Goal: Check status

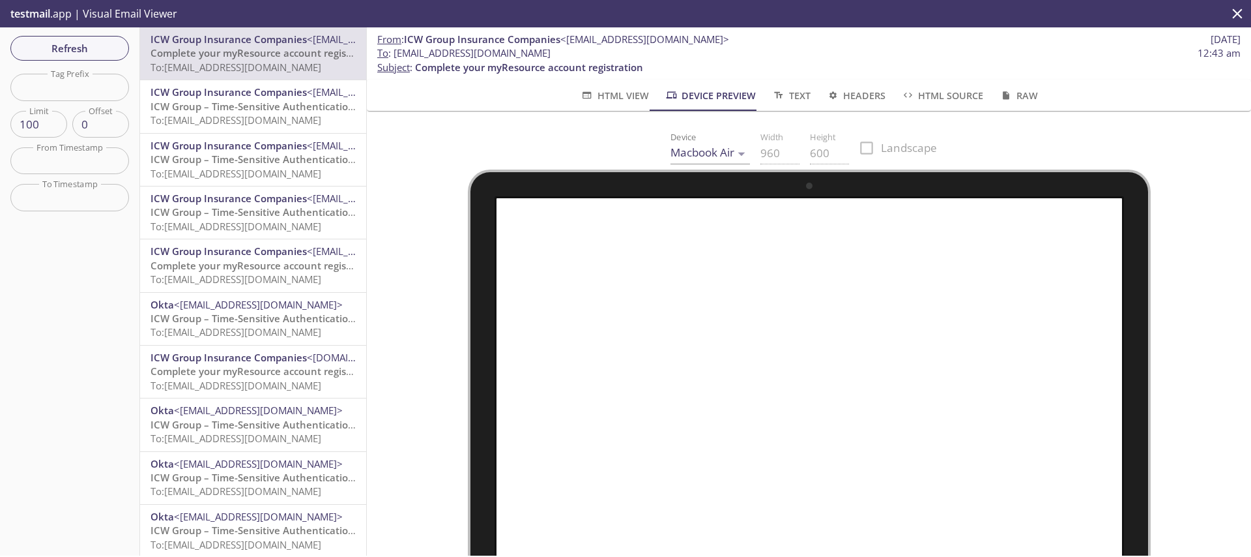
scroll to position [97, 0]
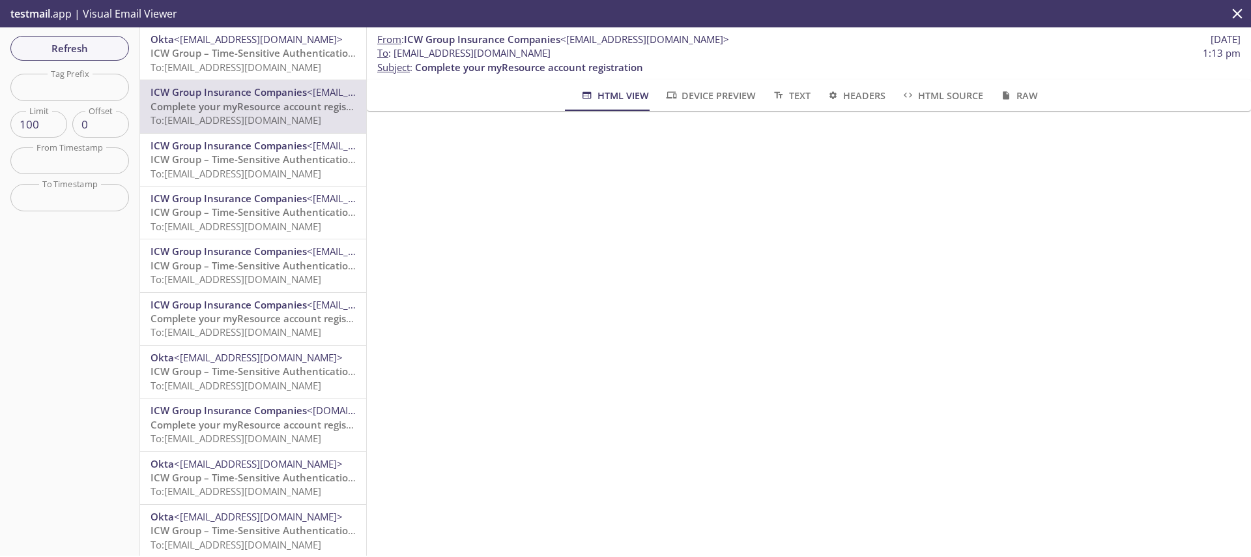
click at [653, 304] on div "From : ICW Group Insurance Companies <[EMAIL_ADDRESS][DOMAIN_NAME]> [DATE] To :…" at bounding box center [809, 291] width 885 height 528
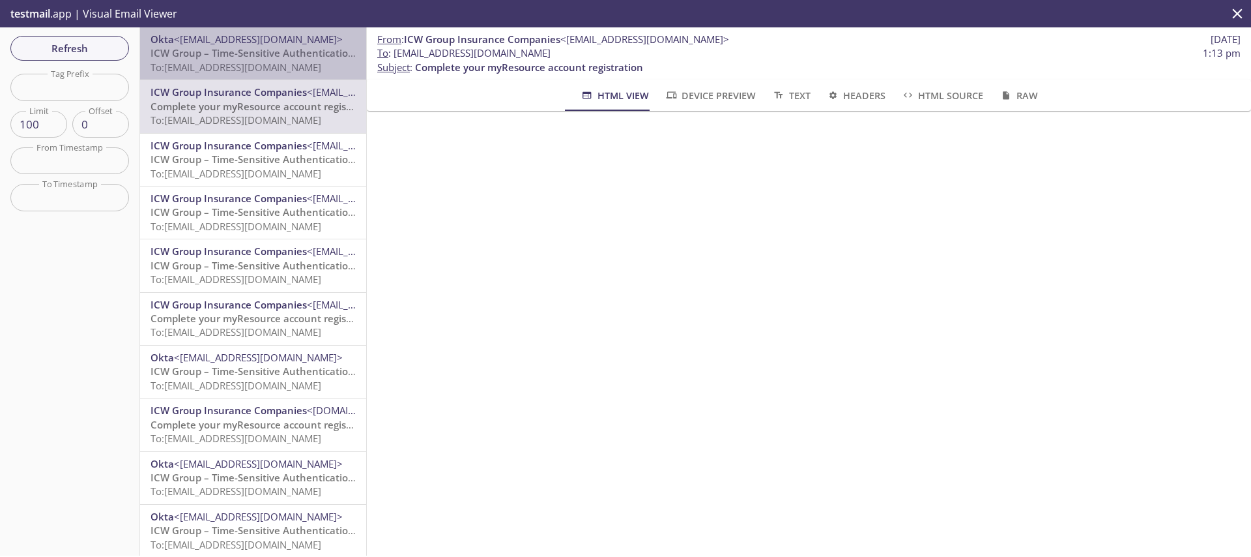
click at [263, 53] on span "ICW Group – Time-Sensitive Authentication Code" at bounding box center [266, 52] width 231 height 13
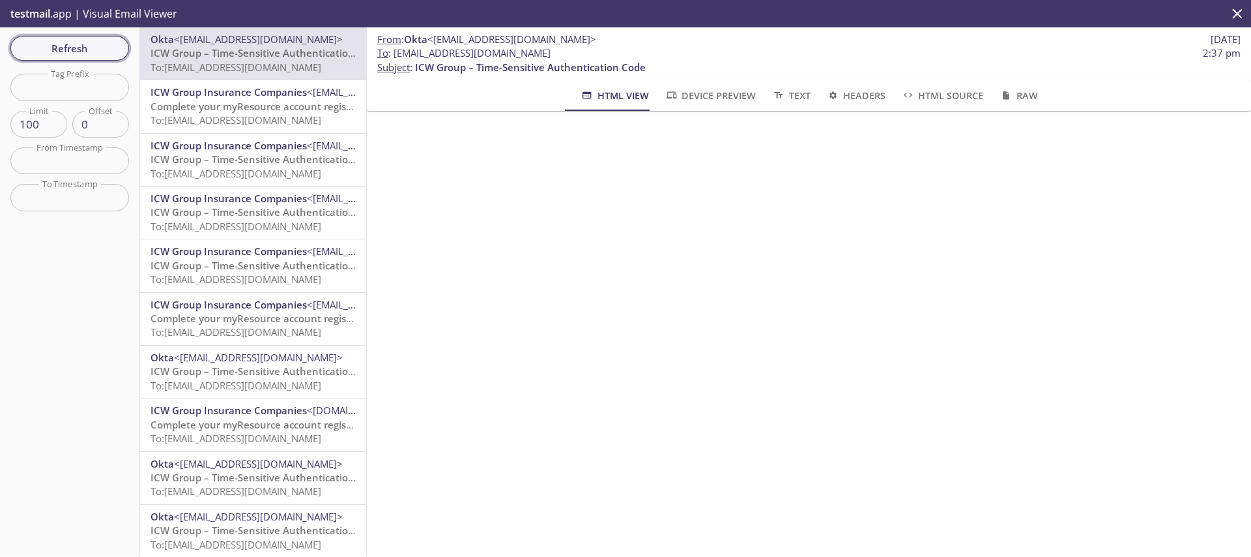
click at [106, 51] on span "Refresh" at bounding box center [70, 48] width 98 height 17
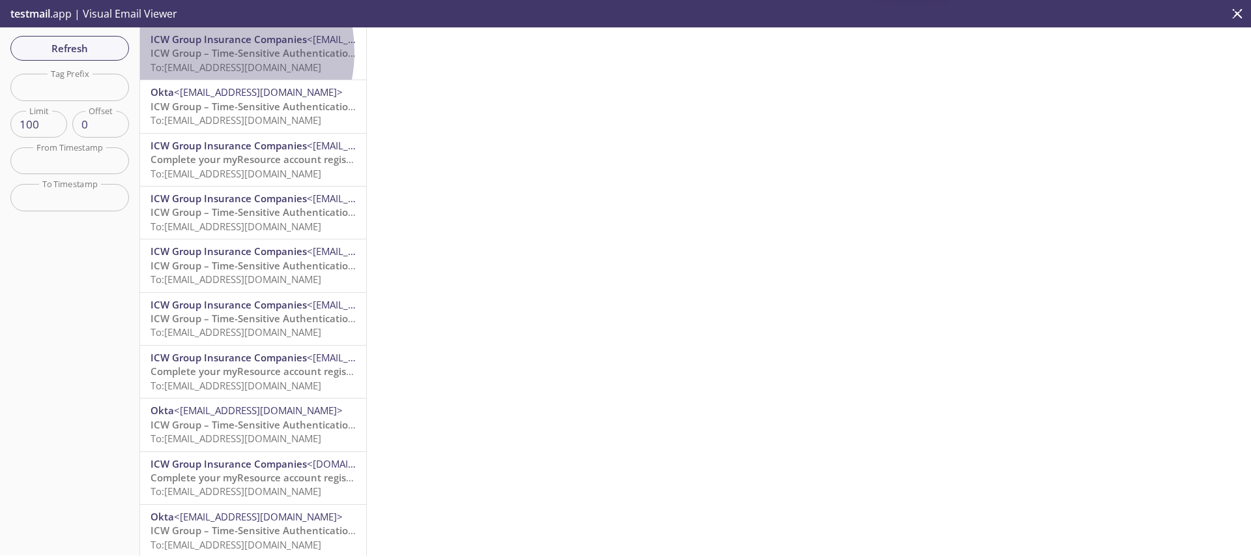
click at [201, 51] on span "ICW Group – Time-Sensitive Authentication Code" at bounding box center [266, 52] width 231 height 13
